Goal: Transaction & Acquisition: Book appointment/travel/reservation

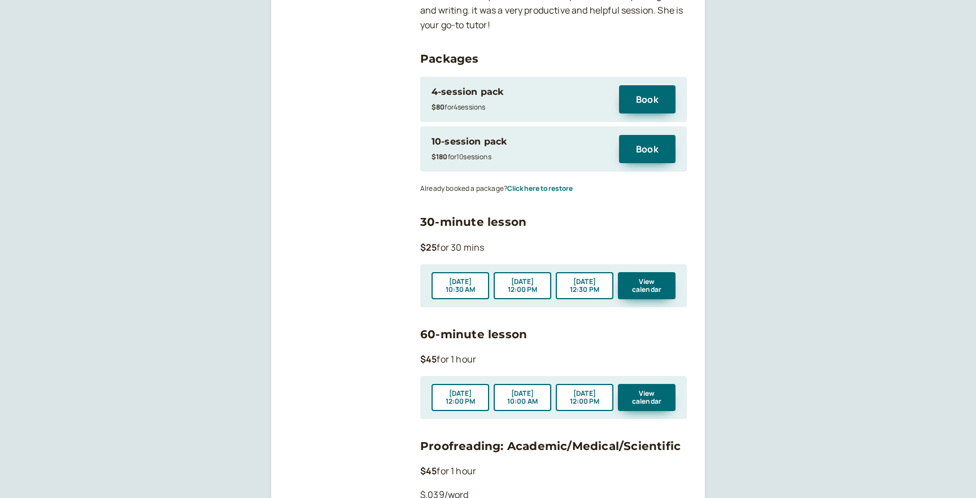
scroll to position [1225, 0]
click at [539, 184] on button "Click here to restore" at bounding box center [540, 188] width 66 height 8
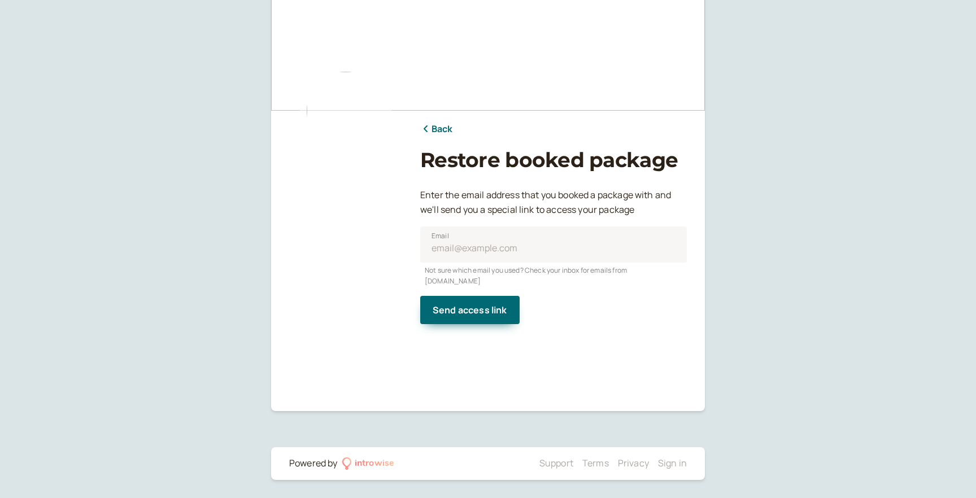
scroll to position [29, 0]
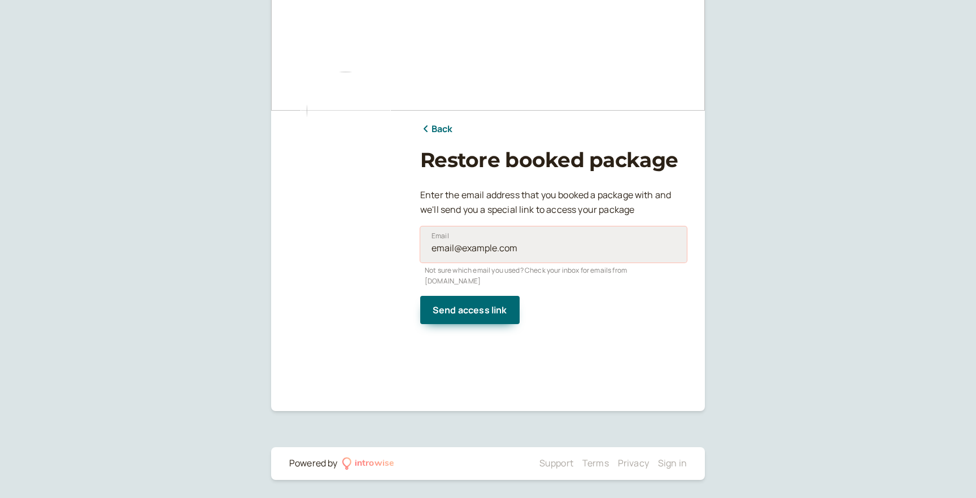
click at [451, 239] on input "Email" at bounding box center [553, 245] width 267 height 36
type input "[EMAIL_ADDRESS][DOMAIN_NAME]"
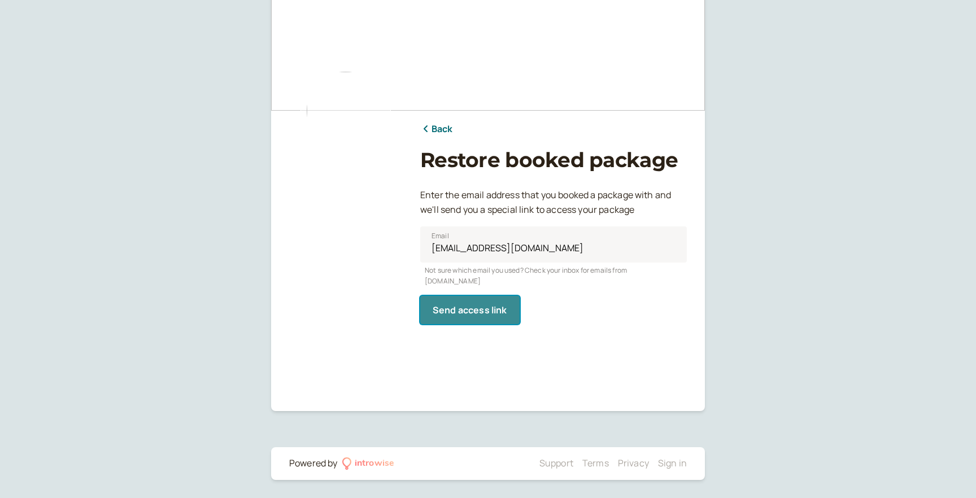
click at [478, 304] on span "Send access link" at bounding box center [470, 310] width 75 height 12
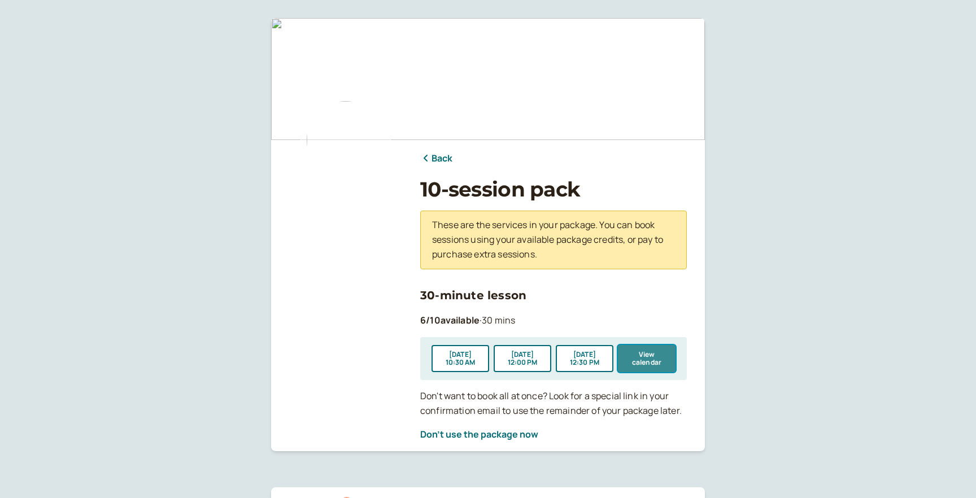
click at [646, 357] on button "View calendar" at bounding box center [647, 358] width 58 height 27
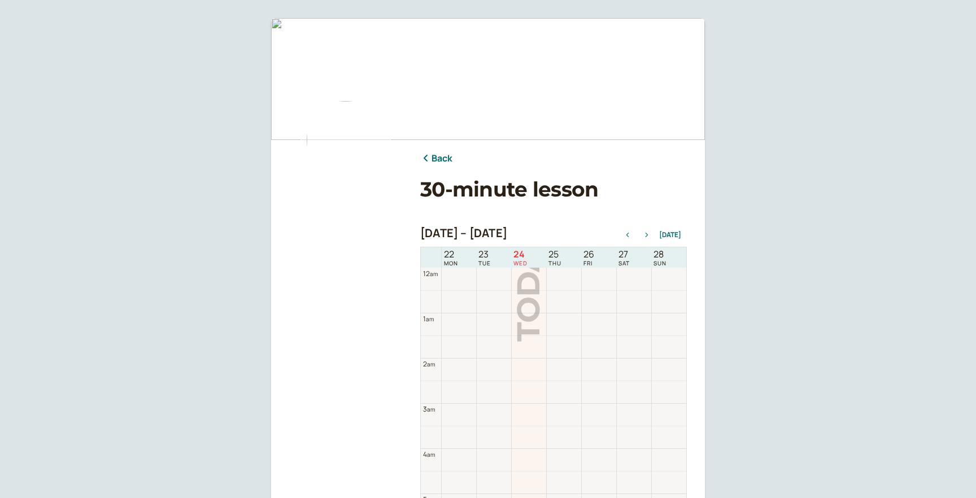
scroll to position [362, 0]
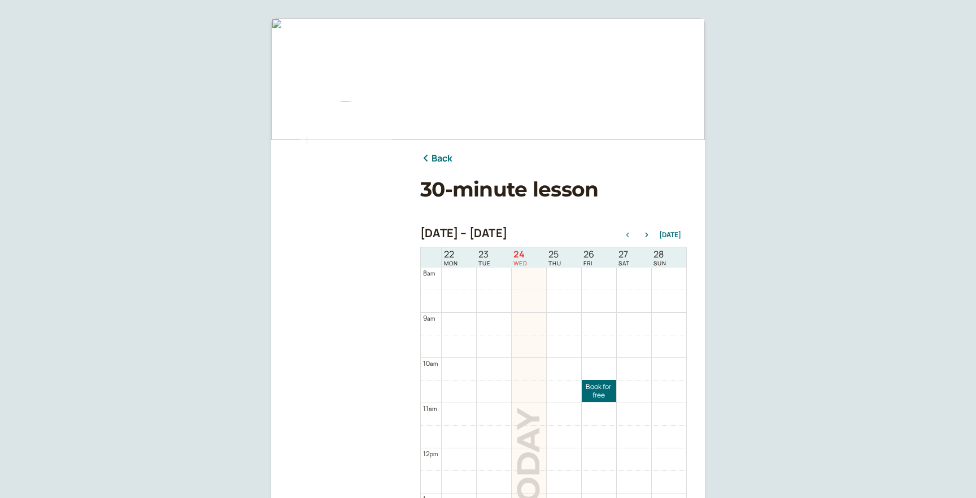
click at [649, 229] on div "Sep 22 – Sep 29, 2025 Today" at bounding box center [553, 235] width 267 height 16
click at [648, 234] on icon "button" at bounding box center [647, 235] width 3 height 5
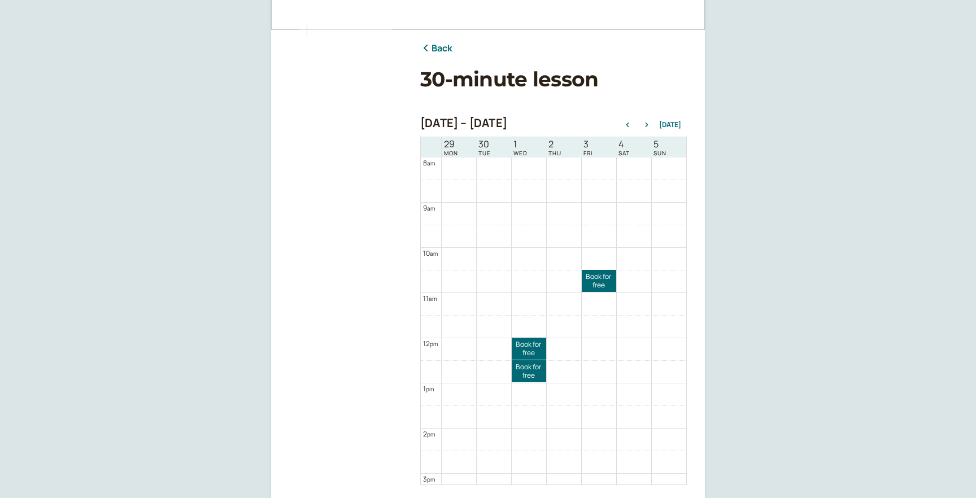
scroll to position [111, 0]
click at [648, 124] on icon "button" at bounding box center [647, 124] width 14 height 5
click at [630, 124] on icon "button" at bounding box center [628, 124] width 14 height 5
click at [523, 349] on link "Book for free free" at bounding box center [529, 348] width 34 height 22
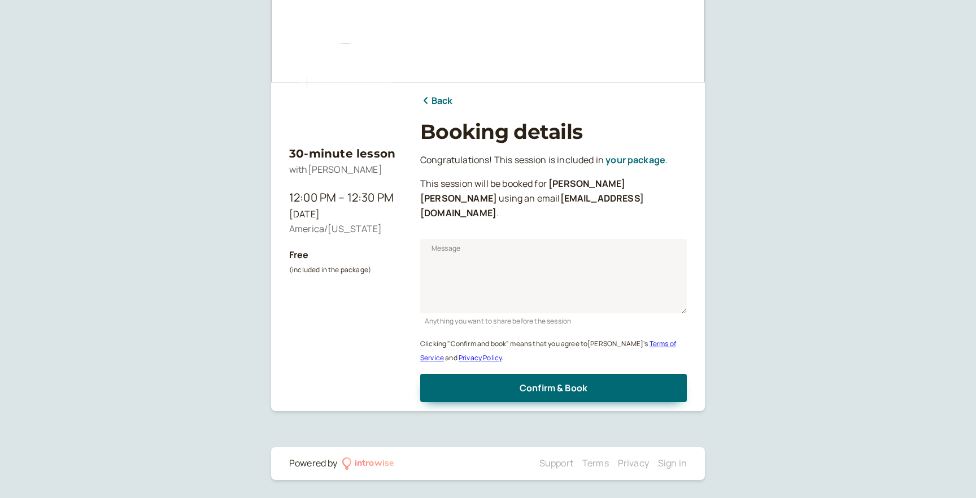
scroll to position [43, 0]
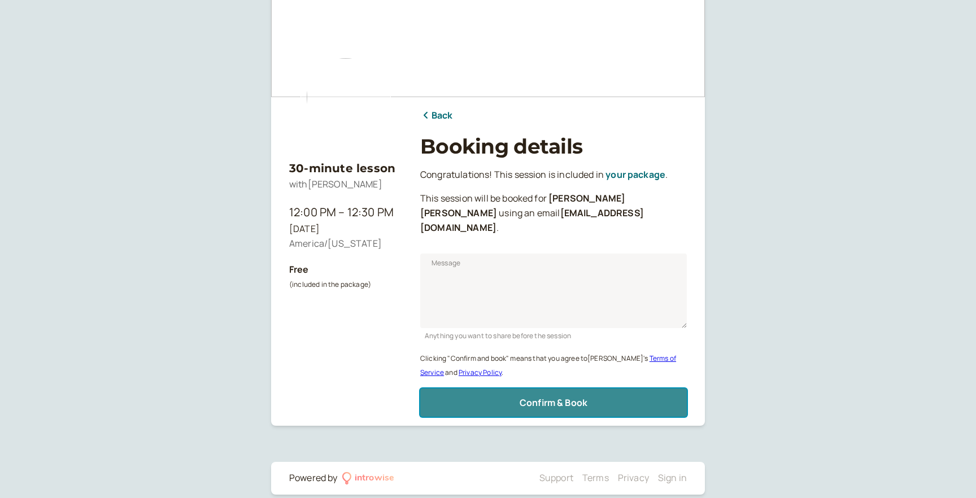
click at [540, 397] on span "Confirm & Book" at bounding box center [554, 403] width 68 height 12
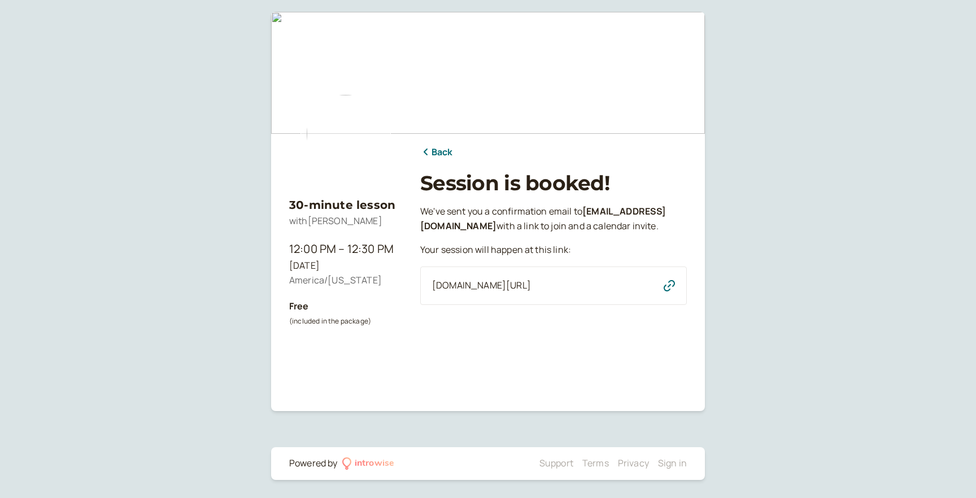
click at [438, 152] on link "Back" at bounding box center [436, 152] width 33 height 15
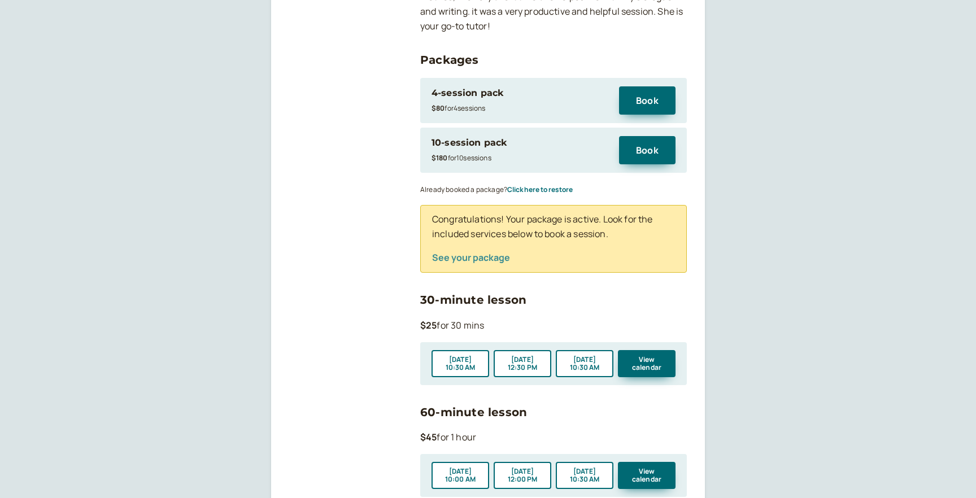
click at [475, 253] on button "See your package" at bounding box center [471, 258] width 78 height 10
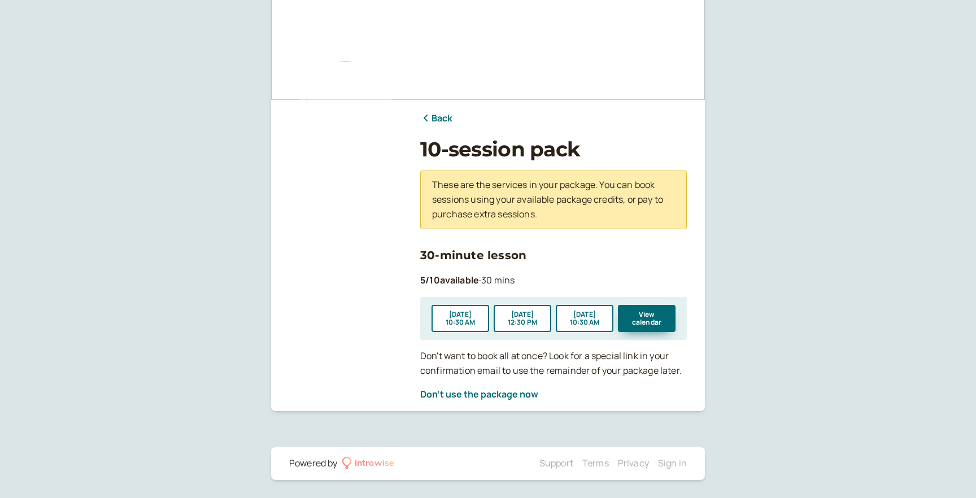
scroll to position [40, 0]
click at [638, 324] on button "View calendar" at bounding box center [647, 318] width 58 height 27
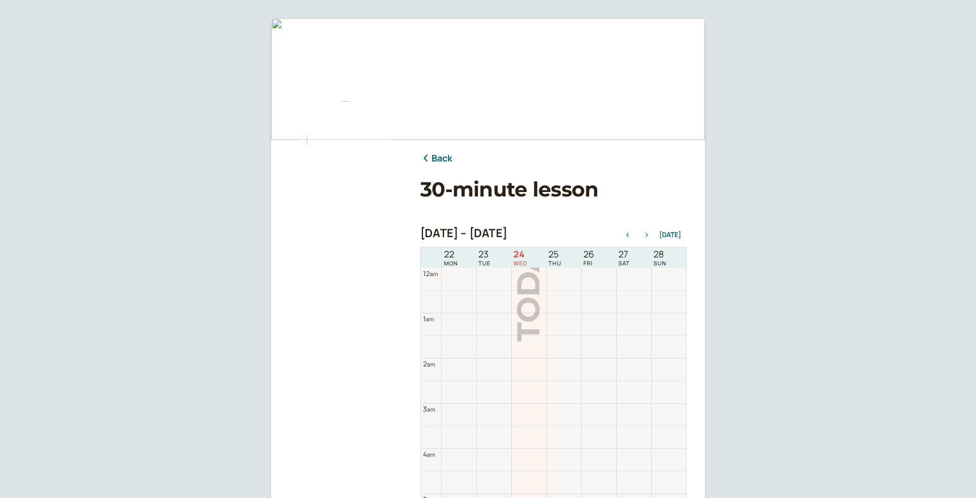
scroll to position [362, 0]
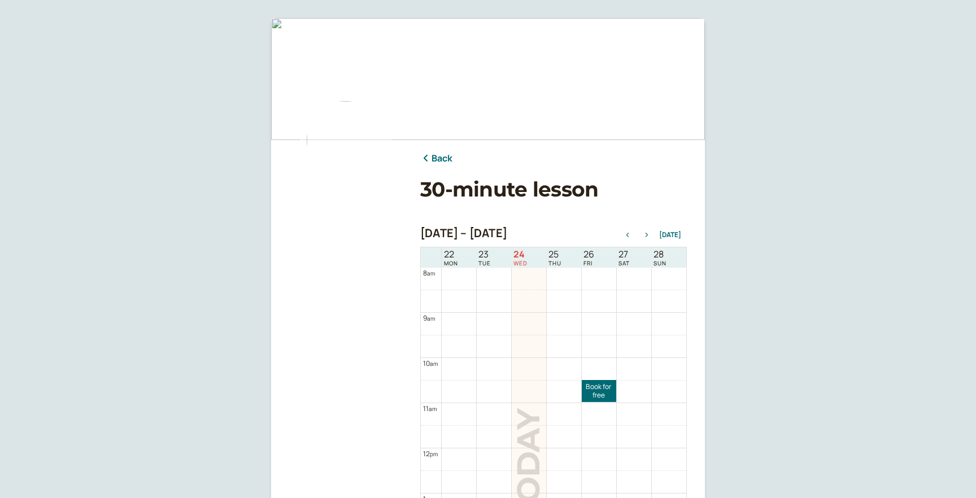
click at [648, 234] on icon "button" at bounding box center [647, 235] width 3 height 5
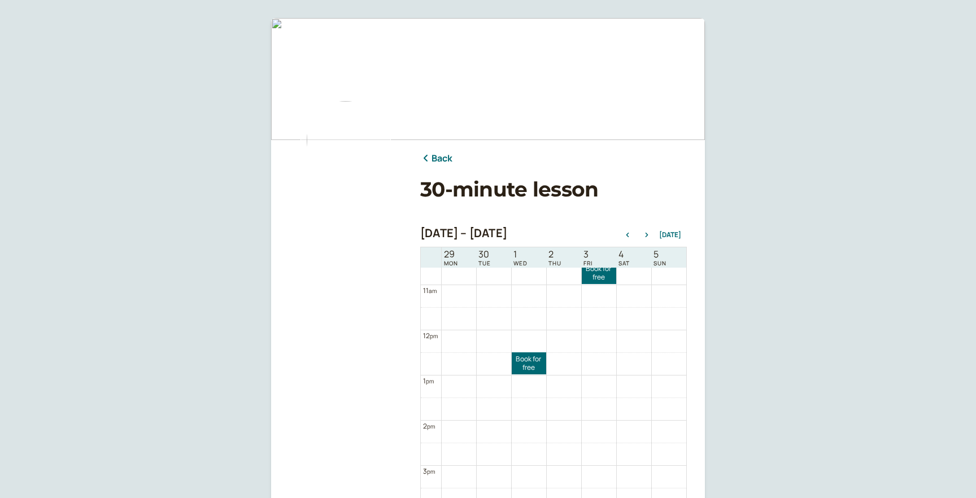
scroll to position [494, 0]
click at [528, 345] on link "Book for free free" at bounding box center [529, 350] width 34 height 22
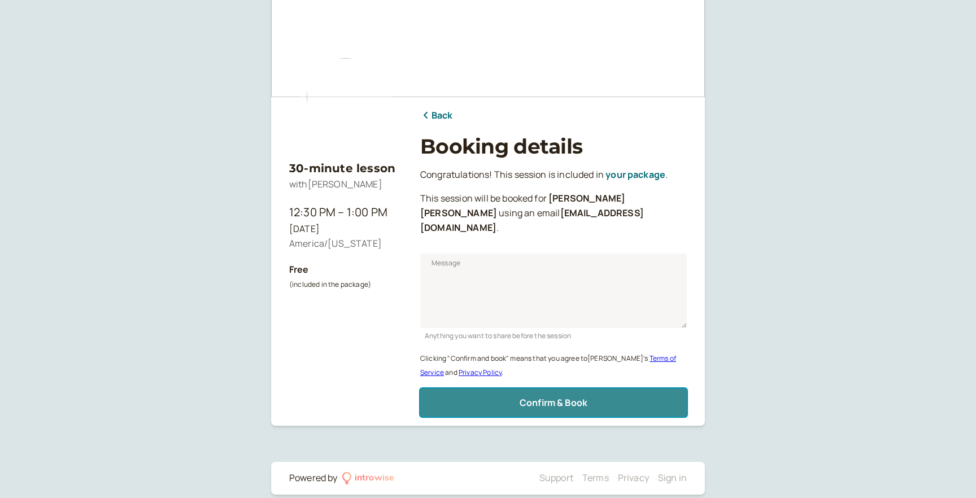
click at [554, 397] on span "Confirm & Book" at bounding box center [554, 403] width 68 height 12
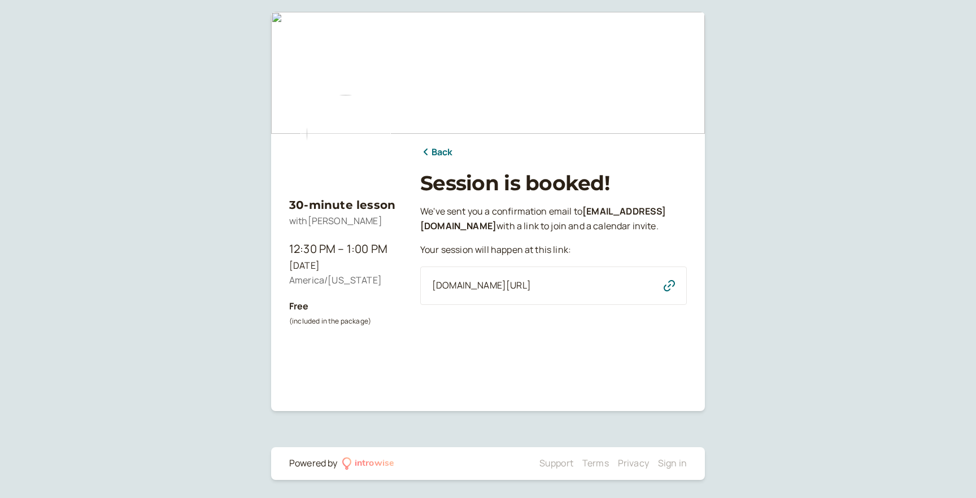
click at [438, 156] on link "Back" at bounding box center [436, 152] width 33 height 15
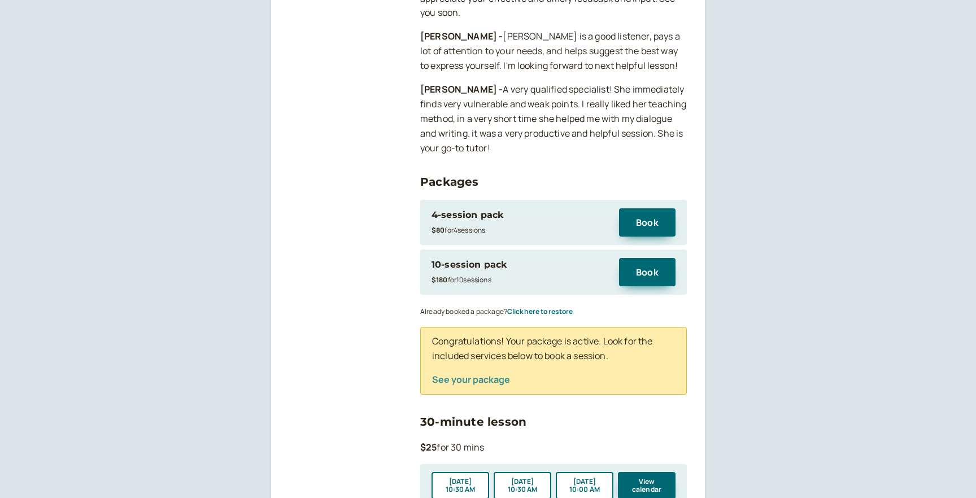
click at [478, 375] on button "See your package" at bounding box center [471, 380] width 78 height 10
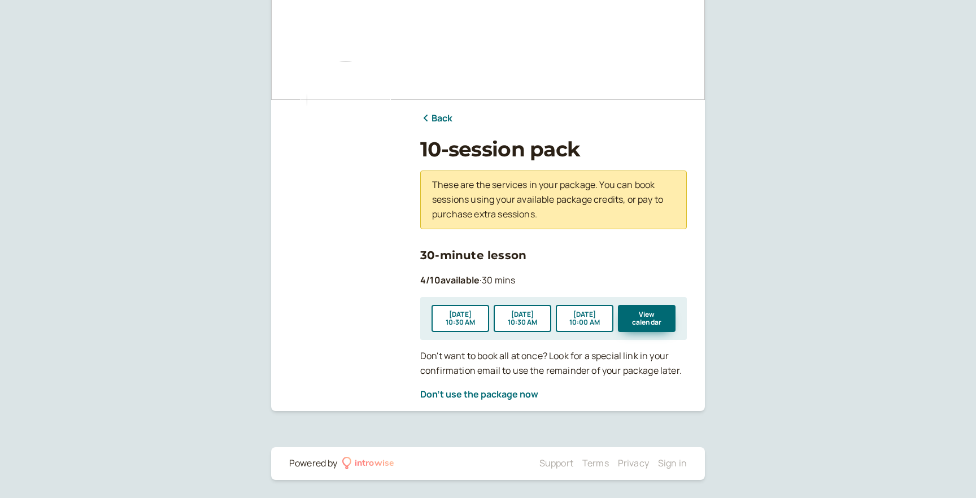
scroll to position [40, 0]
click at [646, 314] on button "View calendar" at bounding box center [647, 318] width 58 height 27
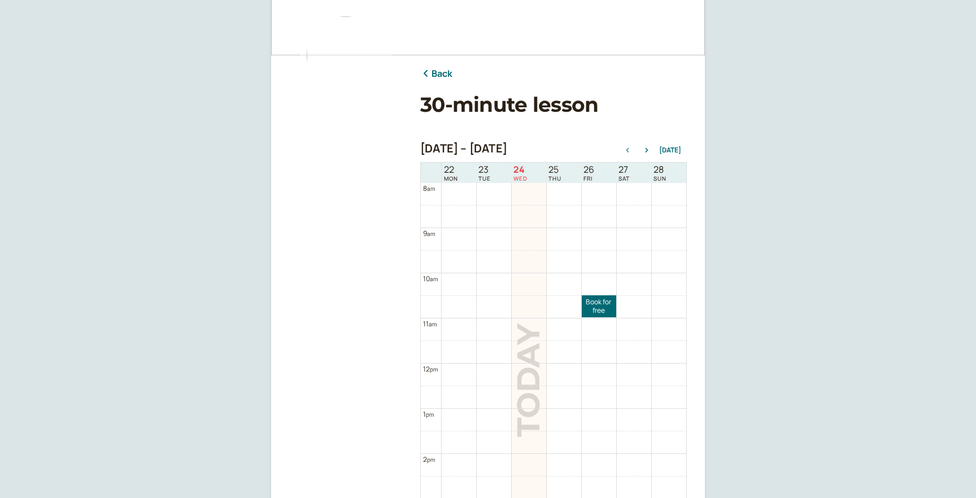
scroll to position [96, 0]
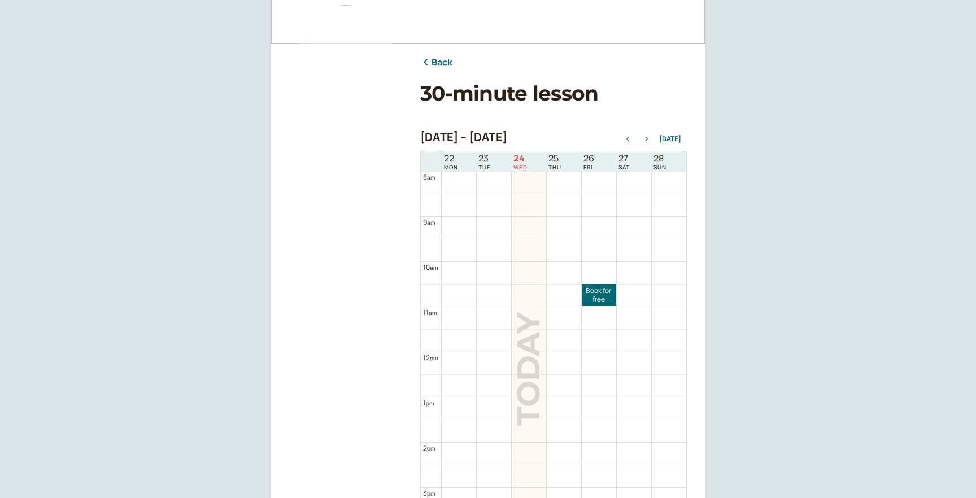
click at [648, 141] on icon "button" at bounding box center [647, 139] width 3 height 5
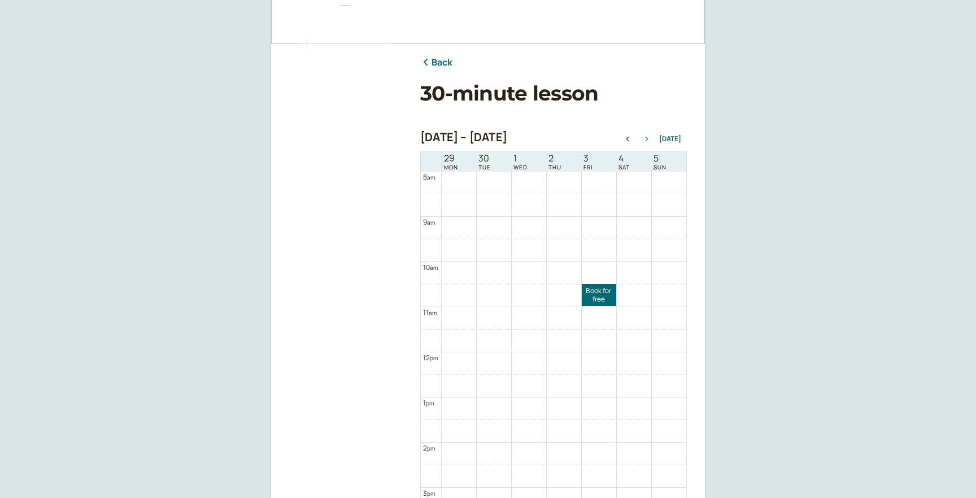
click at [648, 141] on button "button" at bounding box center [647, 139] width 14 height 8
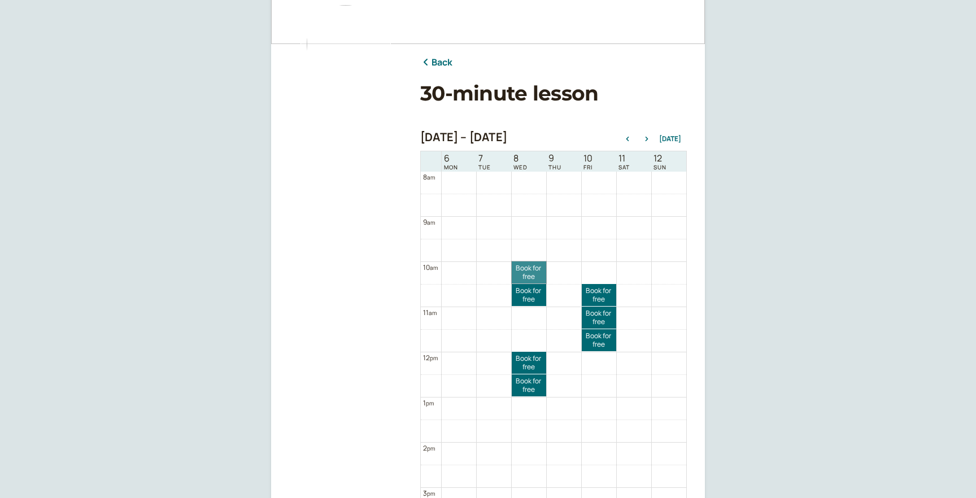
click at [525, 279] on link "Book for free free" at bounding box center [529, 273] width 34 height 22
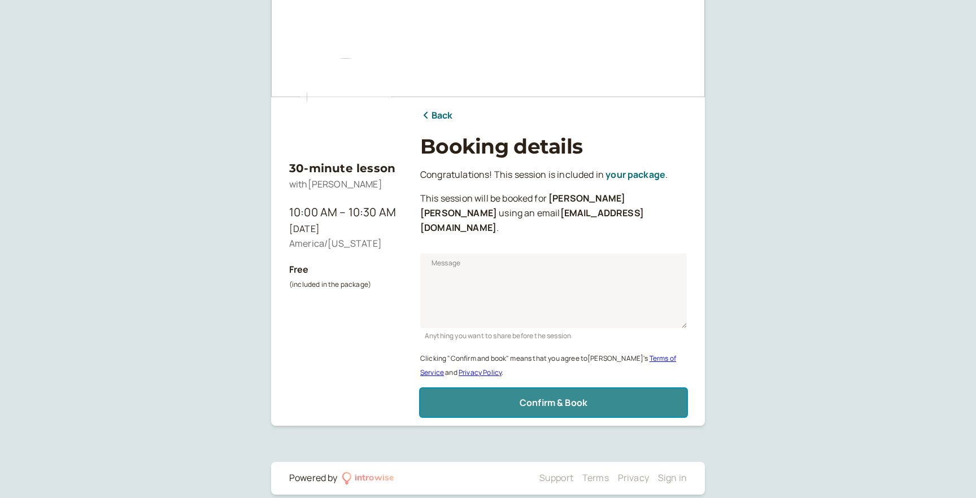
click at [520, 397] on span "Confirm & Book" at bounding box center [554, 403] width 68 height 12
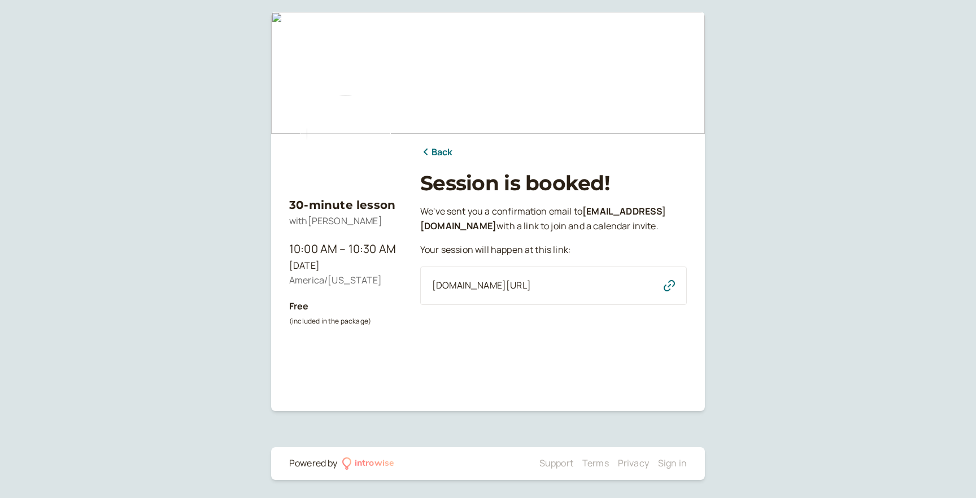
click at [434, 150] on link "Back" at bounding box center [436, 152] width 33 height 15
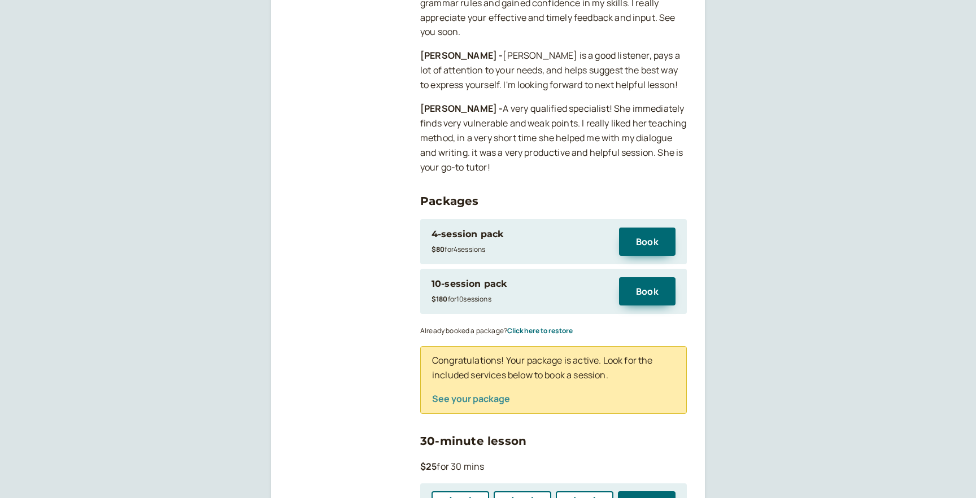
click at [494, 394] on button "See your package" at bounding box center [471, 399] width 78 height 10
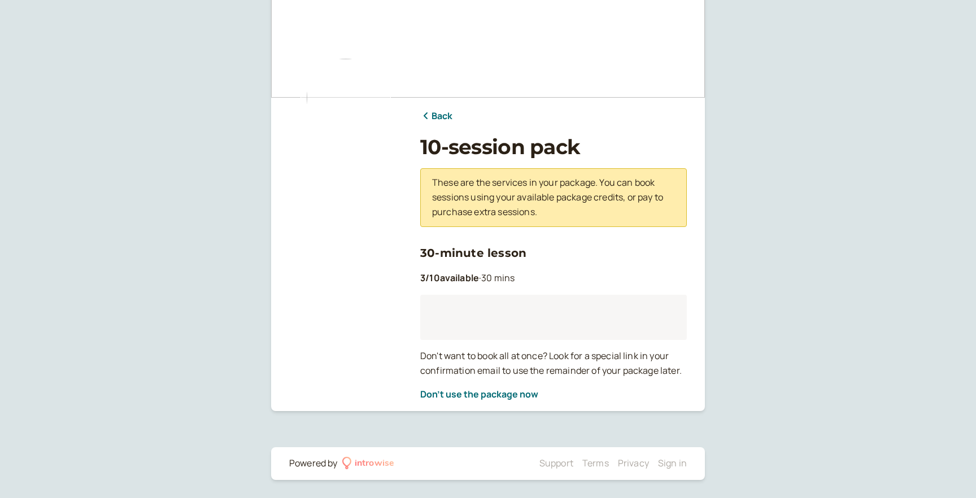
scroll to position [40, 0]
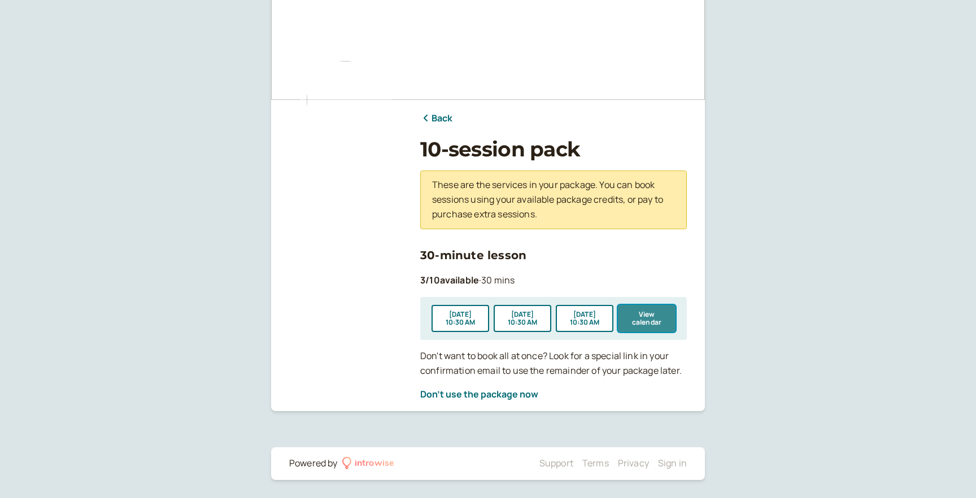
click at [646, 311] on button "View calendar" at bounding box center [647, 318] width 58 height 27
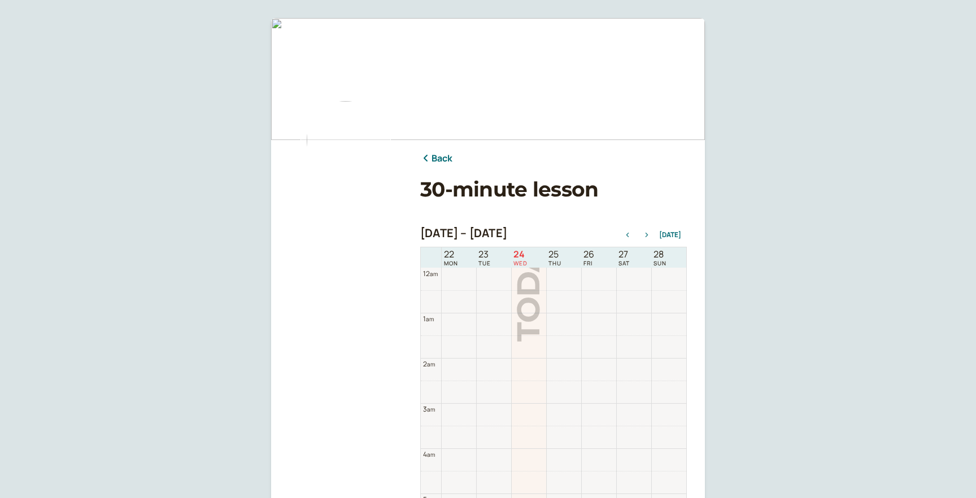
scroll to position [362, 0]
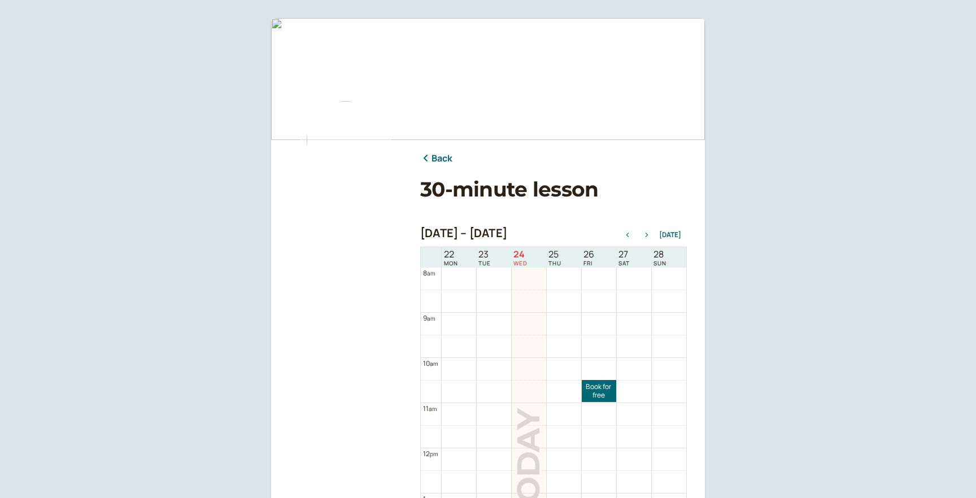
click at [652, 233] on icon "button" at bounding box center [647, 235] width 14 height 5
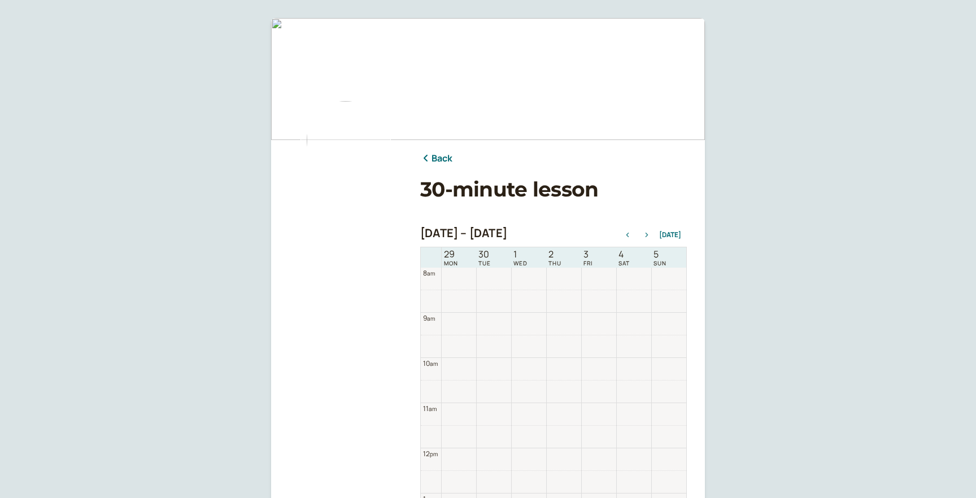
click at [652, 233] on icon "button" at bounding box center [647, 235] width 14 height 5
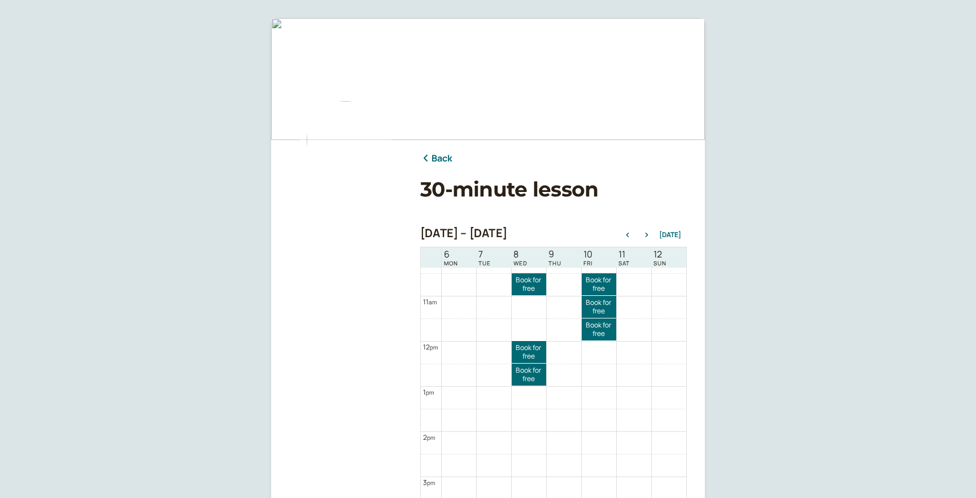
scroll to position [475, 0]
click at [533, 282] on link "Book for free free" at bounding box center [529, 279] width 34 height 22
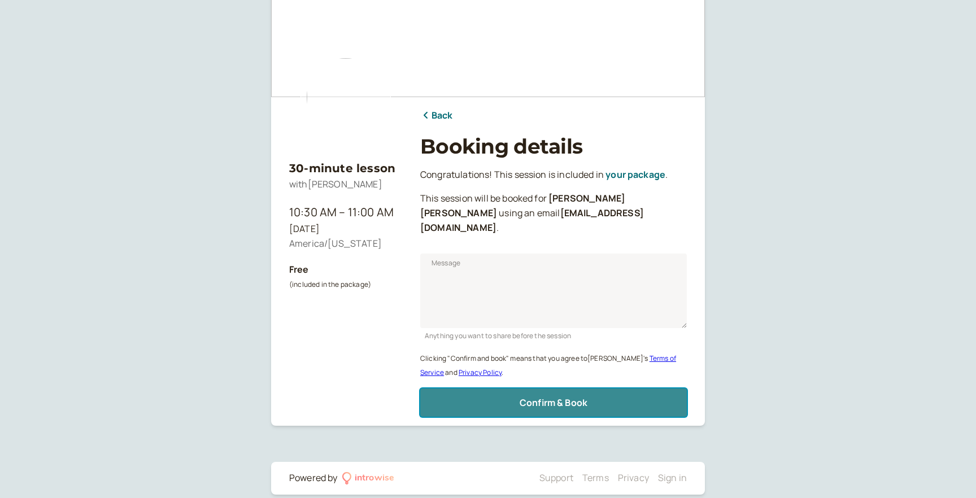
click at [542, 397] on span "Confirm & Book" at bounding box center [554, 403] width 68 height 12
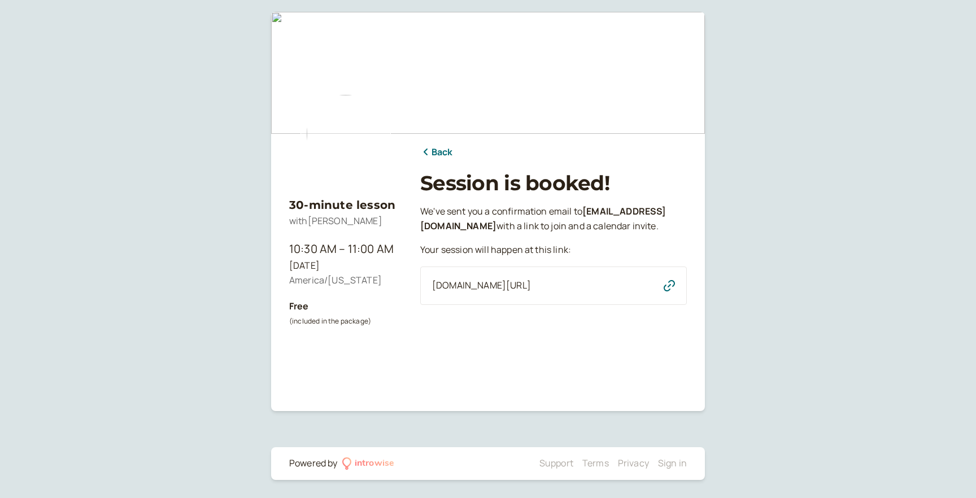
click at [436, 154] on link "Back" at bounding box center [436, 152] width 33 height 15
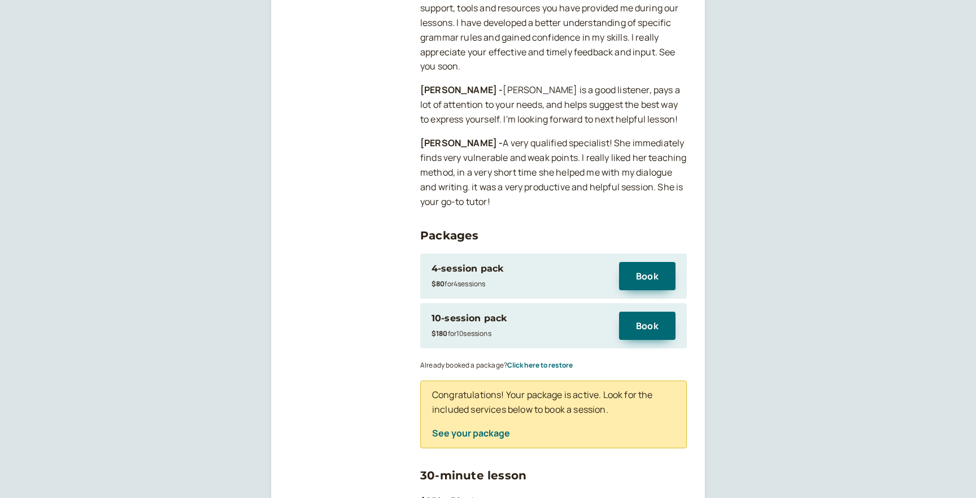
scroll to position [1052, 0]
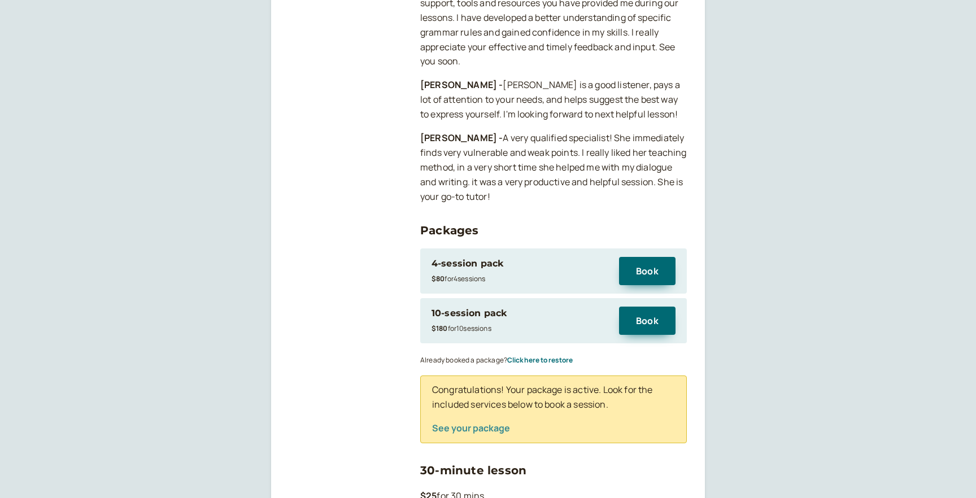
click at [486, 423] on button "See your package" at bounding box center [471, 428] width 78 height 10
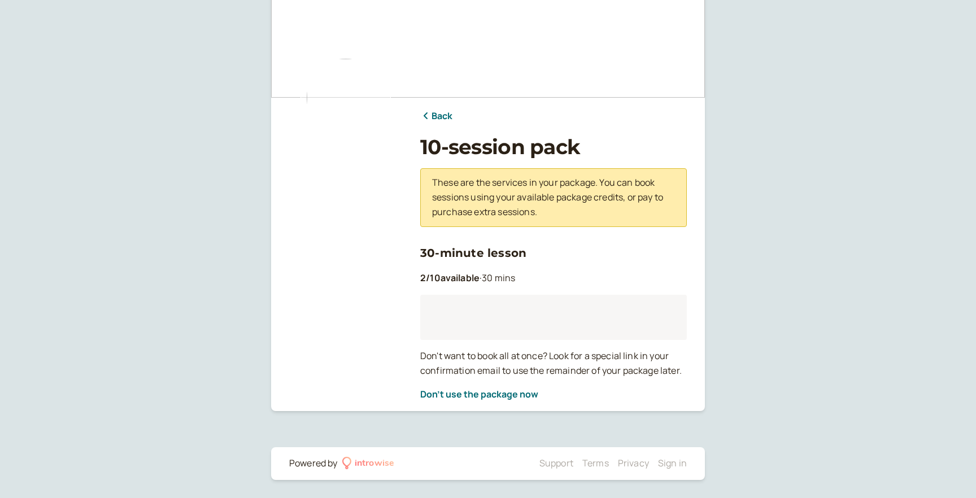
scroll to position [40, 0]
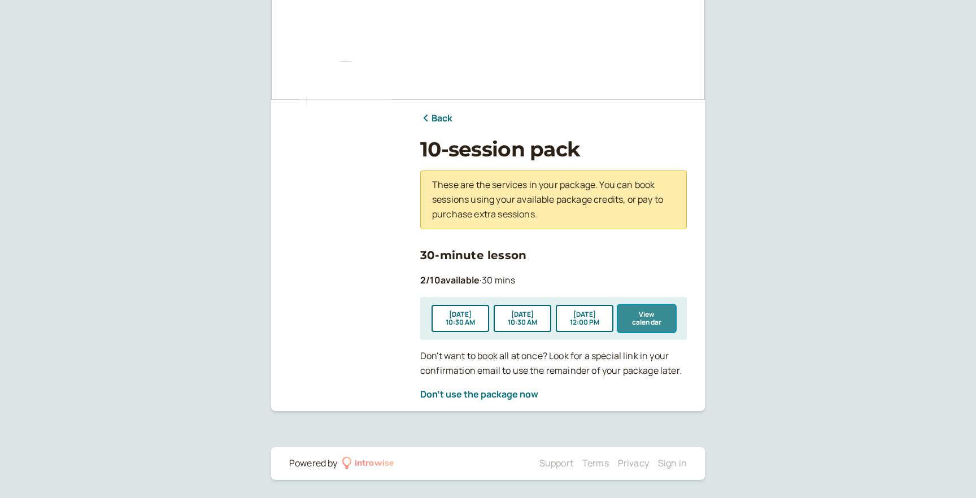
click at [641, 312] on button "View calendar" at bounding box center [647, 318] width 58 height 27
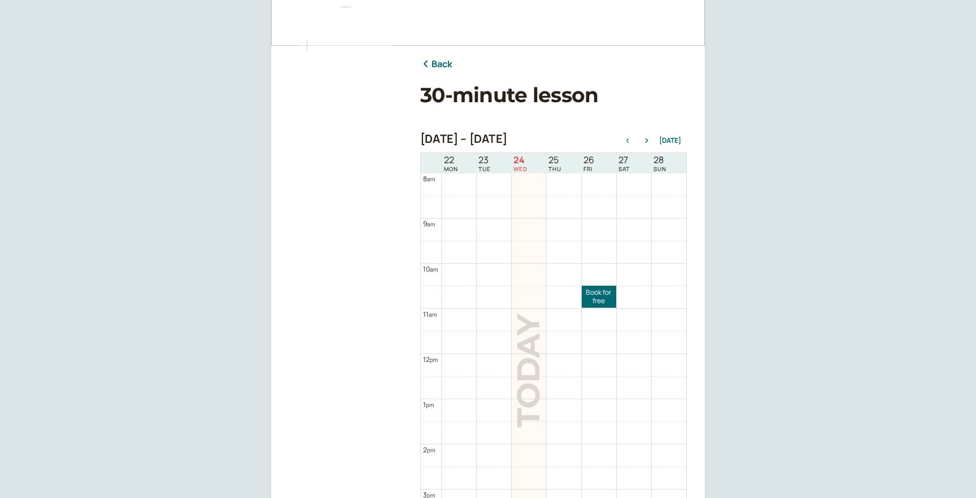
scroll to position [123, 0]
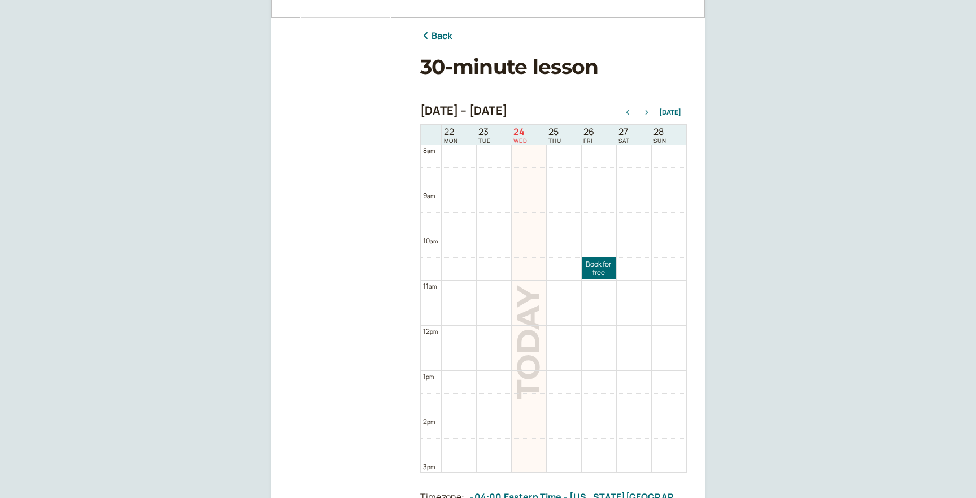
click at [648, 112] on icon "button" at bounding box center [647, 112] width 3 height 5
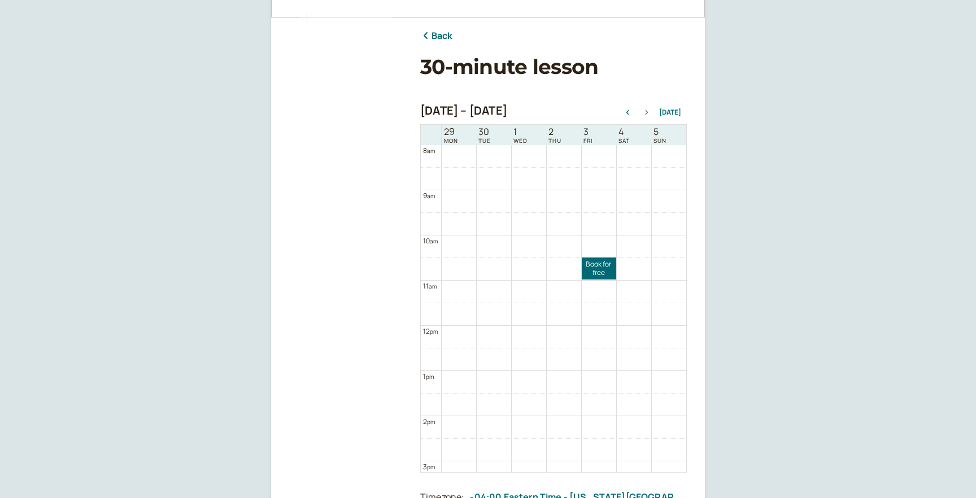
click at [648, 112] on icon "button" at bounding box center [647, 112] width 3 height 5
click at [650, 114] on icon "button" at bounding box center [647, 112] width 14 height 5
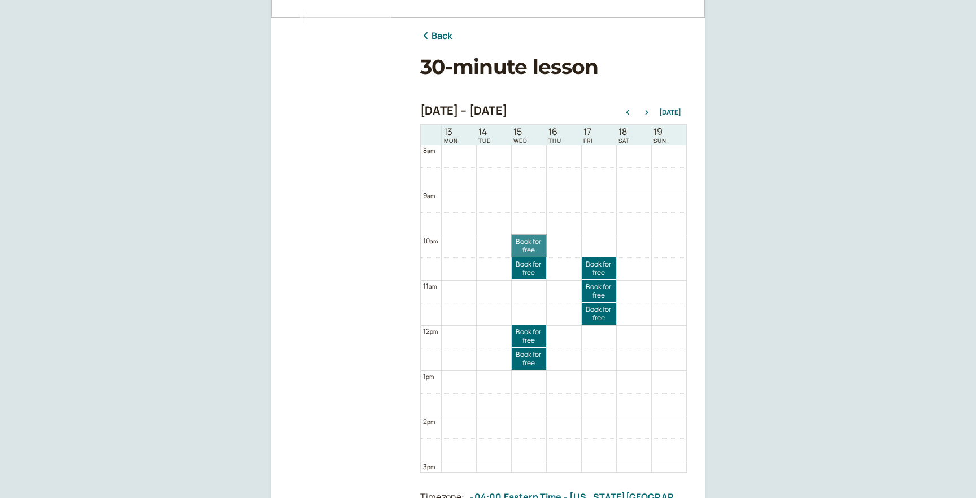
click at [525, 244] on link "Book for free free" at bounding box center [529, 246] width 34 height 22
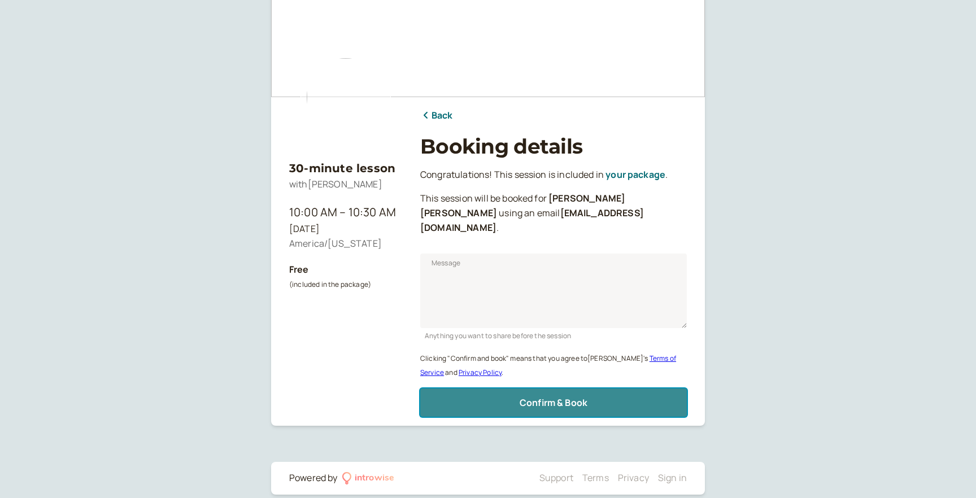
click at [574, 389] on button "Confirm & Book" at bounding box center [553, 403] width 267 height 28
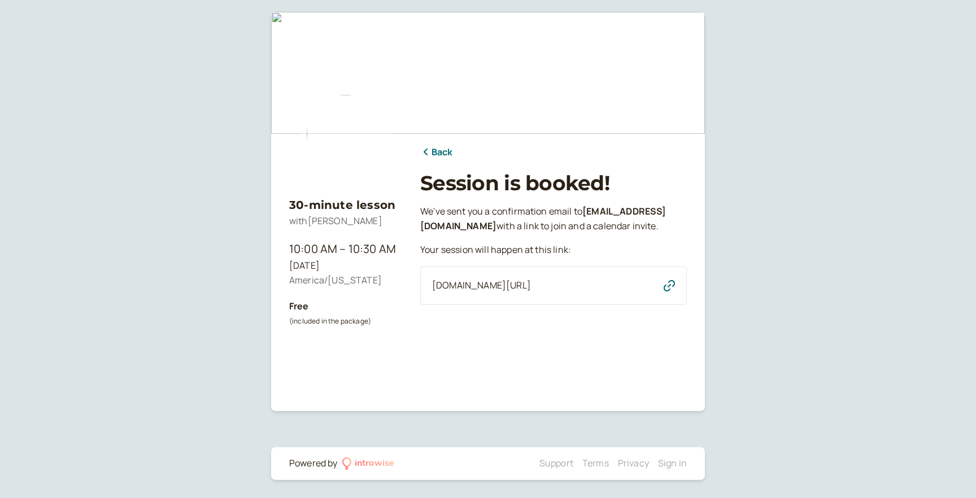
click at [447, 155] on link "Back" at bounding box center [436, 152] width 33 height 15
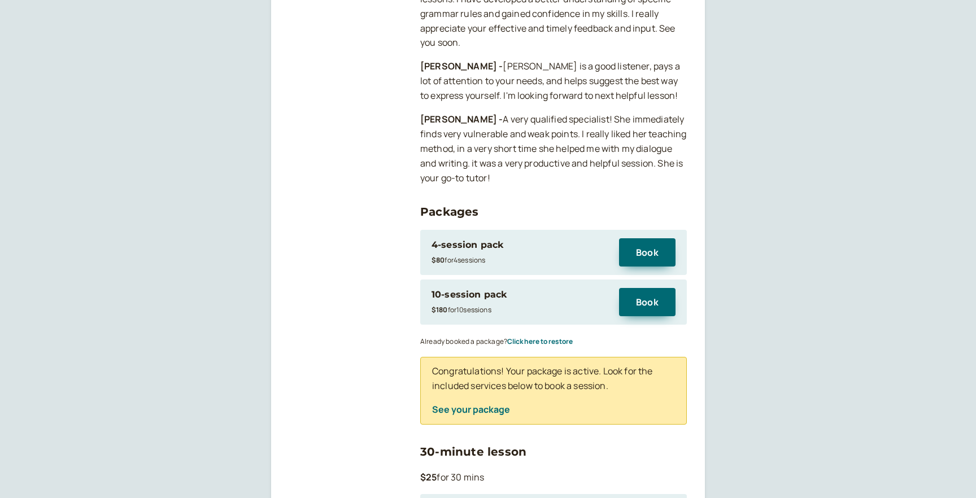
scroll to position [1071, 0]
click at [469, 373] on div "Congratulations! Your package is active. Look for the included services below t…" at bounding box center [553, 390] width 267 height 68
click at [472, 404] on button "See your package" at bounding box center [471, 409] width 78 height 10
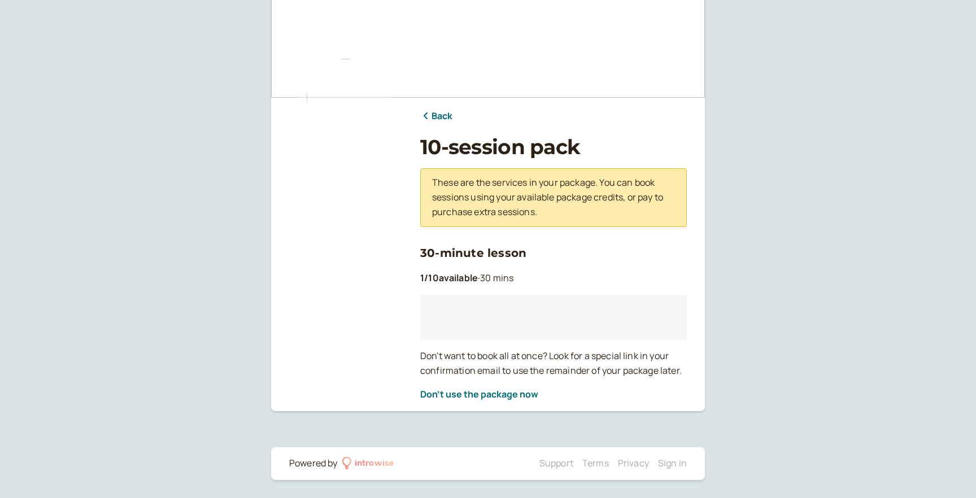
scroll to position [40, 0]
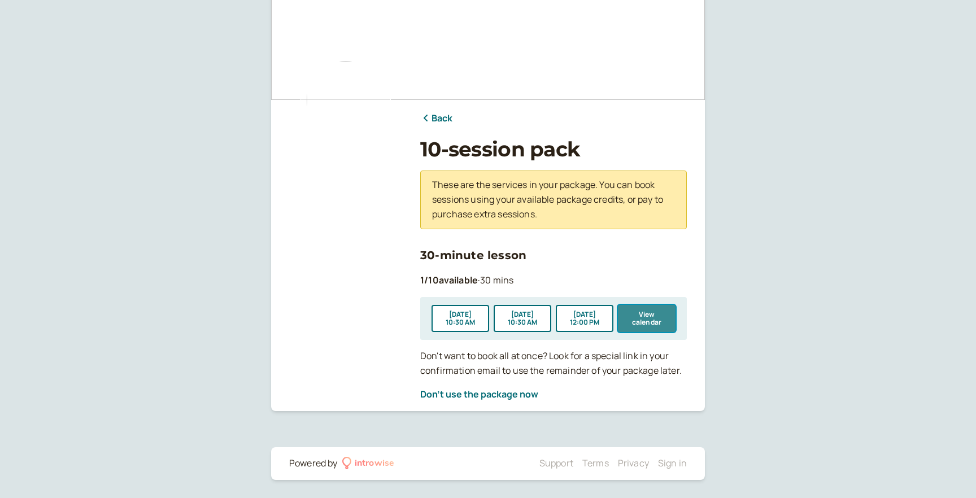
click at [643, 320] on button "View calendar" at bounding box center [647, 318] width 58 height 27
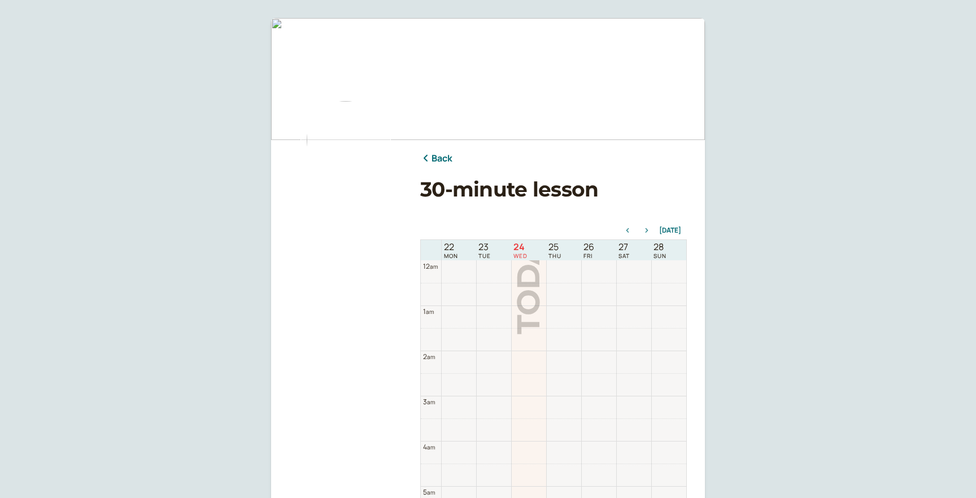
scroll to position [362, 0]
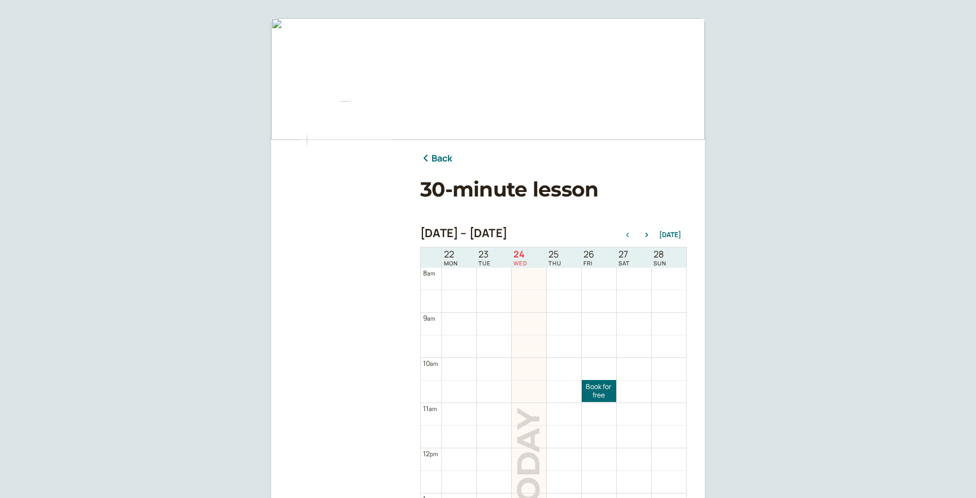
click at [650, 239] on div "Sep 22 – Sep 29, 2025 Today" at bounding box center [553, 235] width 267 height 16
click at [648, 234] on icon "button" at bounding box center [647, 235] width 3 height 5
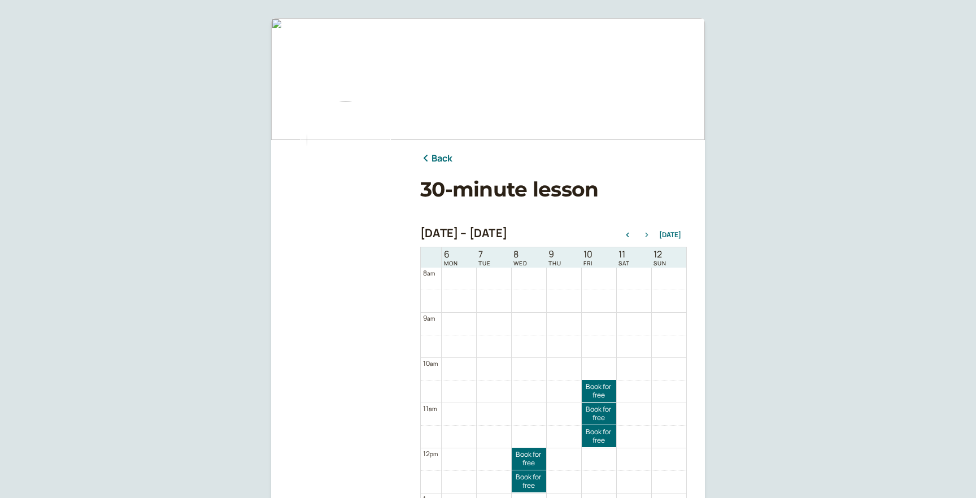
click at [648, 234] on icon "button" at bounding box center [647, 235] width 3 height 5
click at [521, 389] on link "Book for free free" at bounding box center [529, 391] width 34 height 22
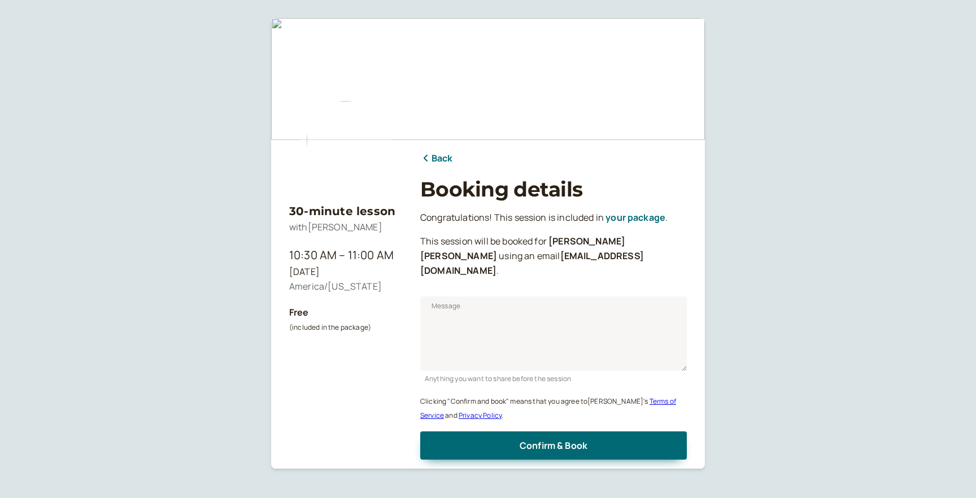
scroll to position [43, 0]
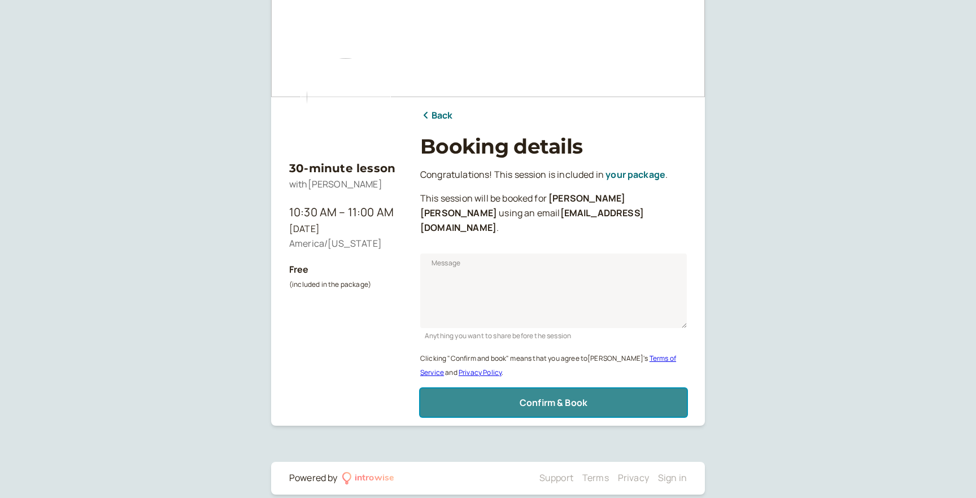
click at [534, 397] on span "Confirm & Book" at bounding box center [554, 403] width 68 height 12
